Goal: Task Accomplishment & Management: Manage account settings

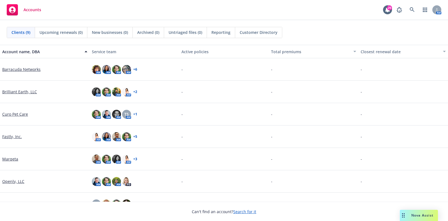
click at [14, 160] on link "Marqeta" at bounding box center [10, 159] width 16 height 6
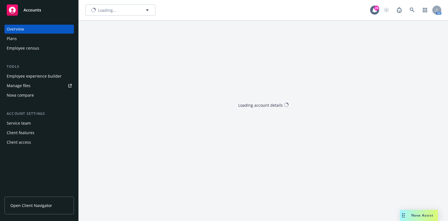
click at [9, 159] on div "Overview Plans Employee census Tools Employee experience builder Manage files N…" at bounding box center [39, 119] width 78 height 203
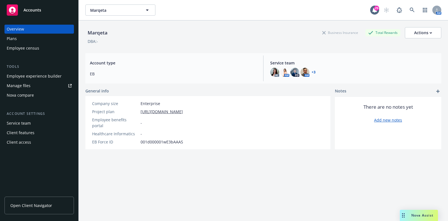
click at [40, 41] on div "Plans" at bounding box center [39, 38] width 65 height 9
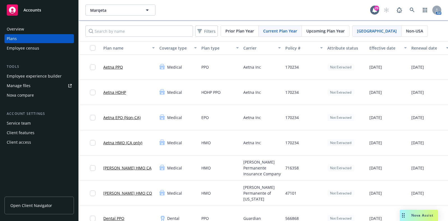
click at [322, 33] on span "Upcoming Plan Year" at bounding box center [325, 31] width 38 height 6
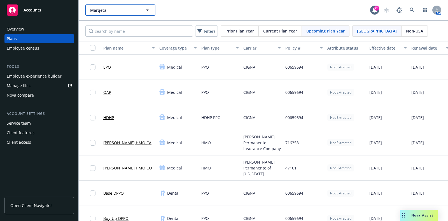
click at [126, 9] on span "Marqeta" at bounding box center [114, 10] width 48 height 6
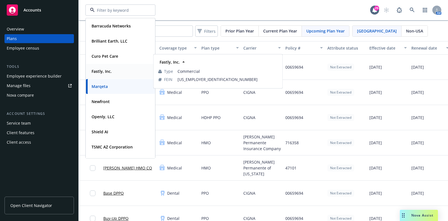
click at [110, 75] on div "Fastly, Inc." at bounding box center [101, 71] width 24 height 8
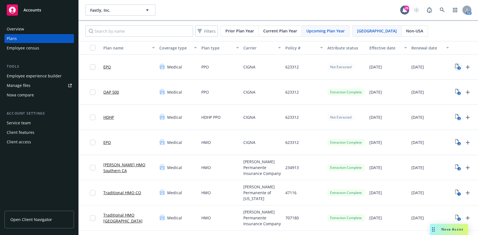
click at [448, 64] on icon "2" at bounding box center [458, 67] width 6 height 6
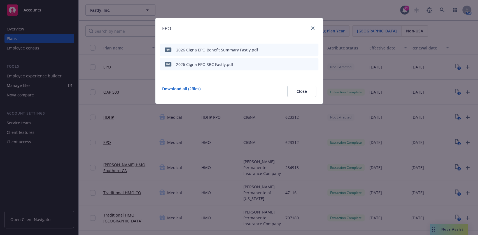
click at [315, 48] on icon "archive file" at bounding box center [313, 49] width 4 height 4
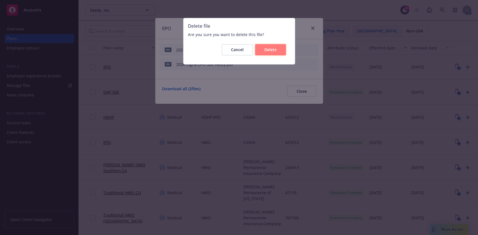
click at [262, 52] on button "Delete" at bounding box center [270, 49] width 31 height 11
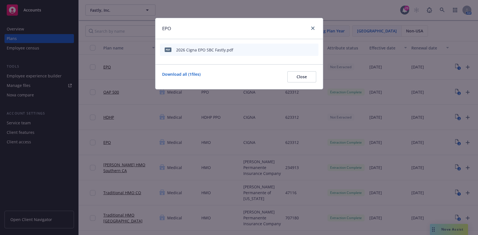
click at [316, 51] on div "pdf 2026 Cigna EPO SBC Fastly.pdf" at bounding box center [239, 50] width 158 height 12
click at [315, 47] on button "archive file" at bounding box center [314, 50] width 6 height 6
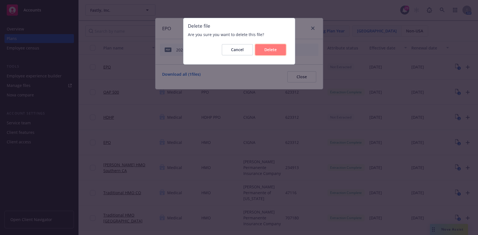
click at [285, 48] on button "Delete" at bounding box center [270, 49] width 31 height 11
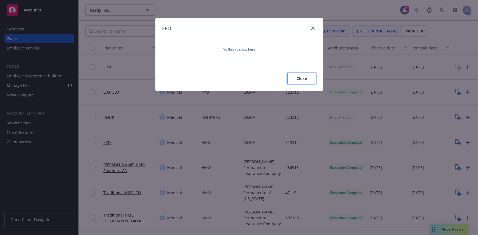
click at [302, 74] on button "Close" at bounding box center [301, 78] width 29 height 11
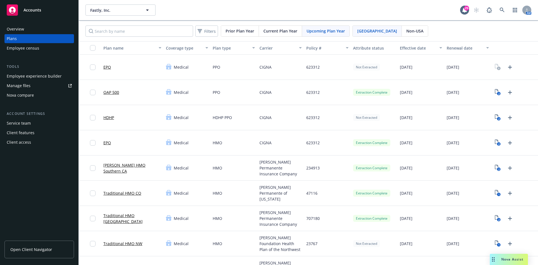
click at [448, 68] on div at bounding box center [514, 67] width 47 height 25
click at [448, 68] on link "Upload Plan Documents" at bounding box center [509, 67] width 9 height 9
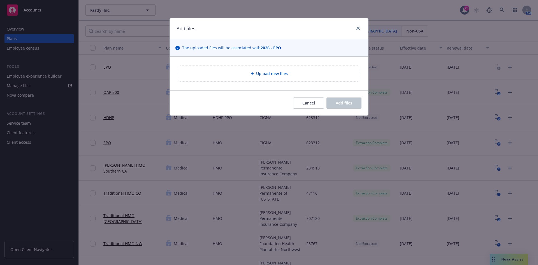
click at [330, 61] on div "Upload new files" at bounding box center [269, 74] width 198 height 34
click at [312, 79] on div "Upload new files" at bounding box center [269, 73] width 180 height 15
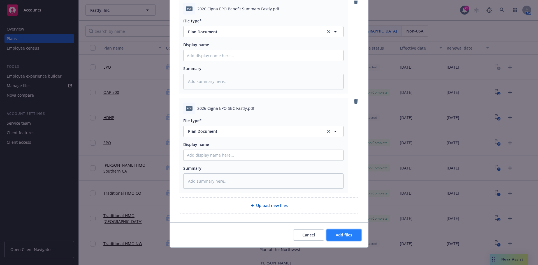
click at [352, 221] on button "Add files" at bounding box center [343, 234] width 35 height 11
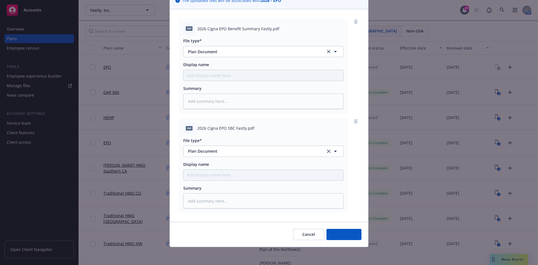
scroll to position [47, 0]
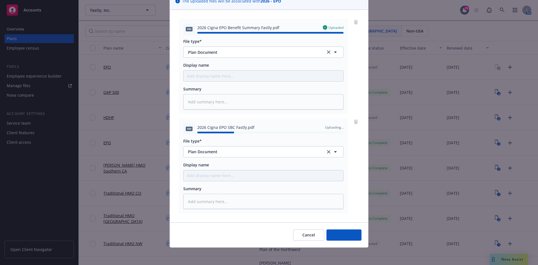
type textarea "x"
